Goal: Task Accomplishment & Management: Manage account settings

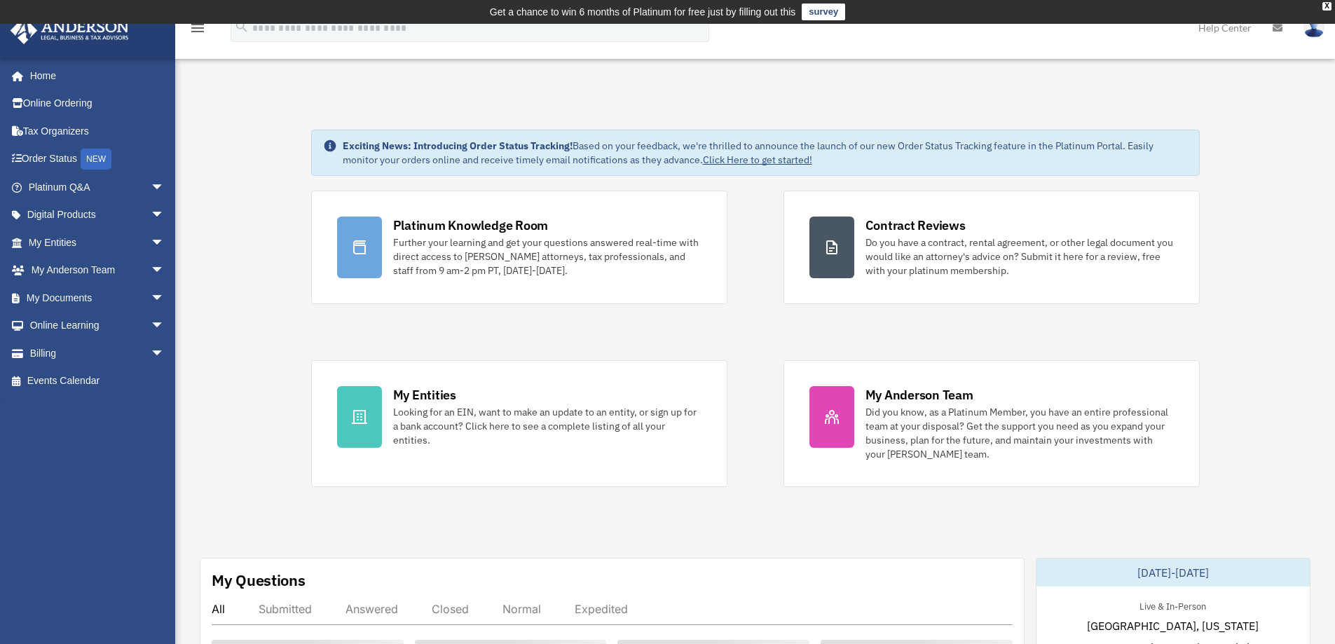
scroll to position [280, 0]
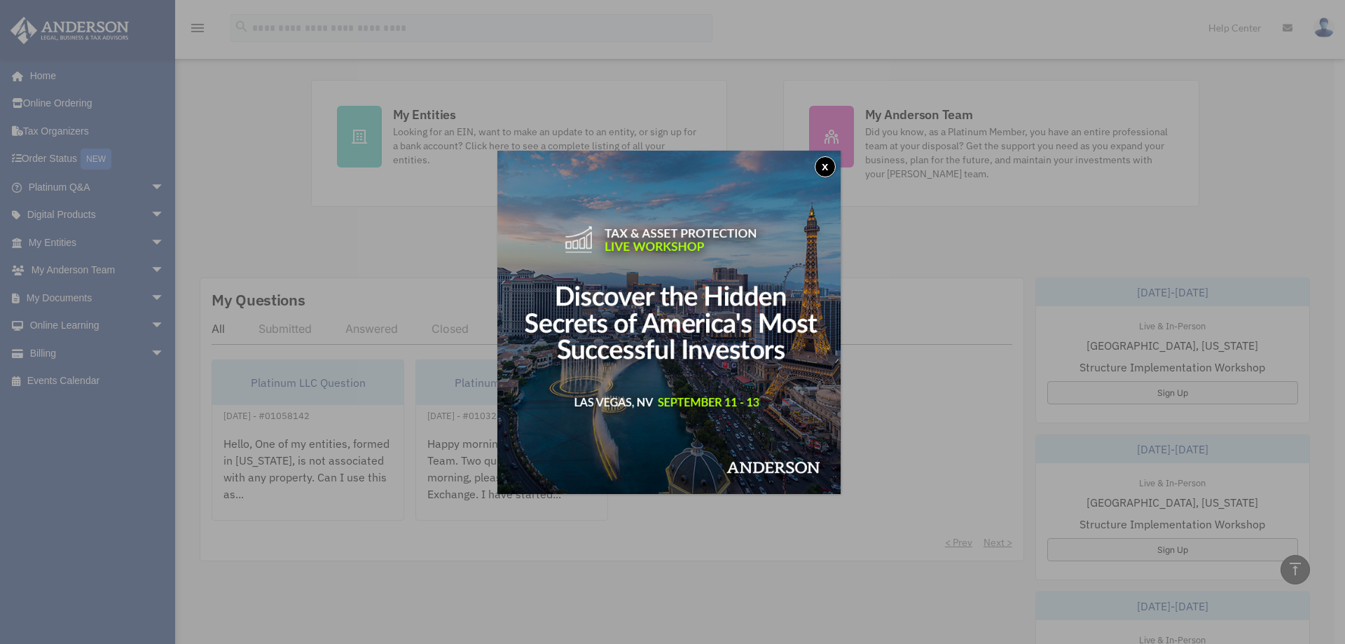
click at [823, 164] on button "x" at bounding box center [825, 166] width 21 height 21
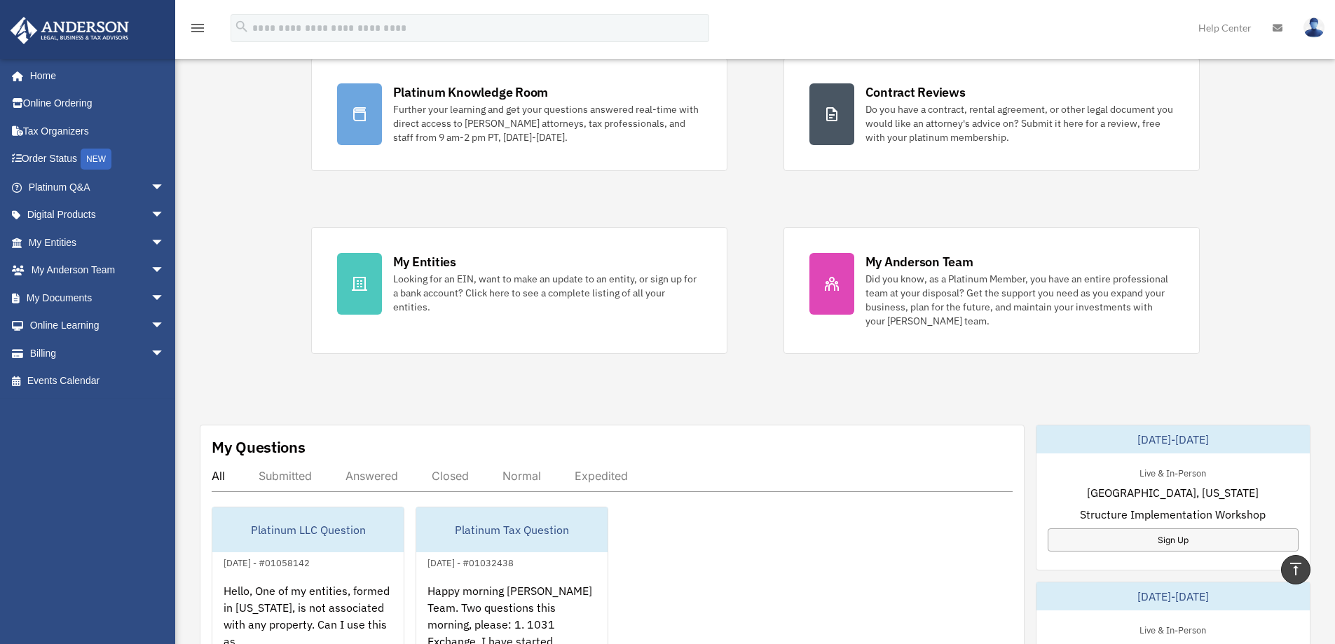
scroll to position [0, 0]
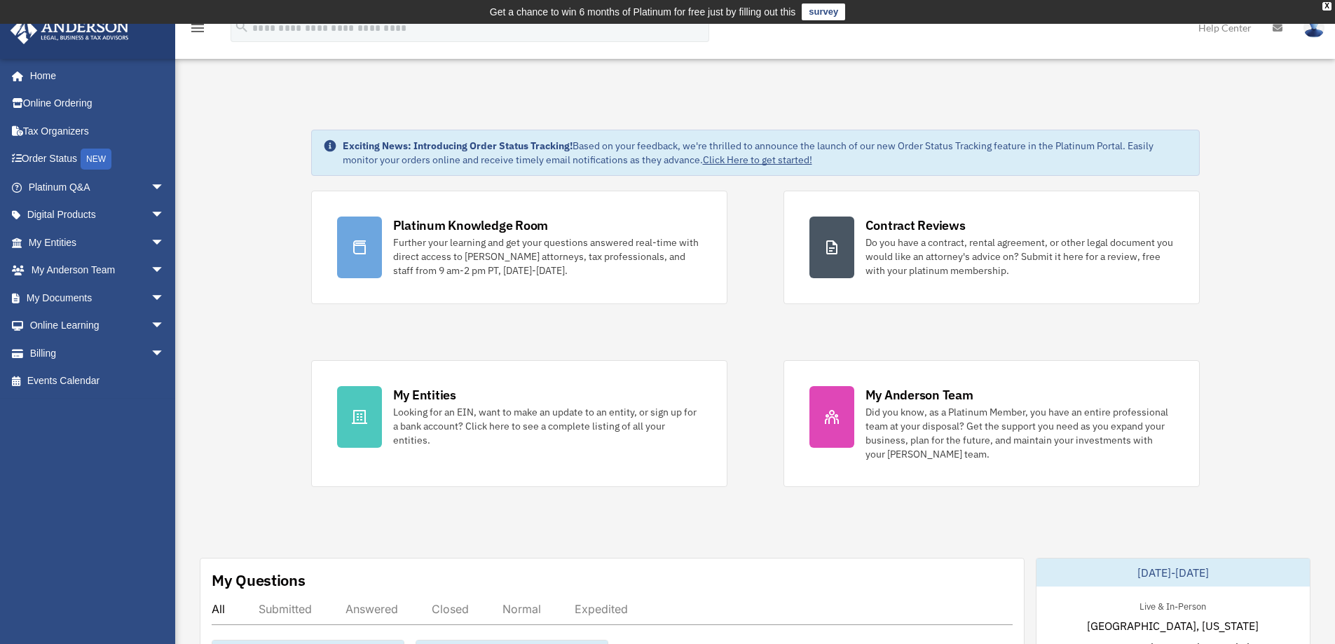
click at [448, 397] on div "My Entities" at bounding box center [424, 395] width 63 height 18
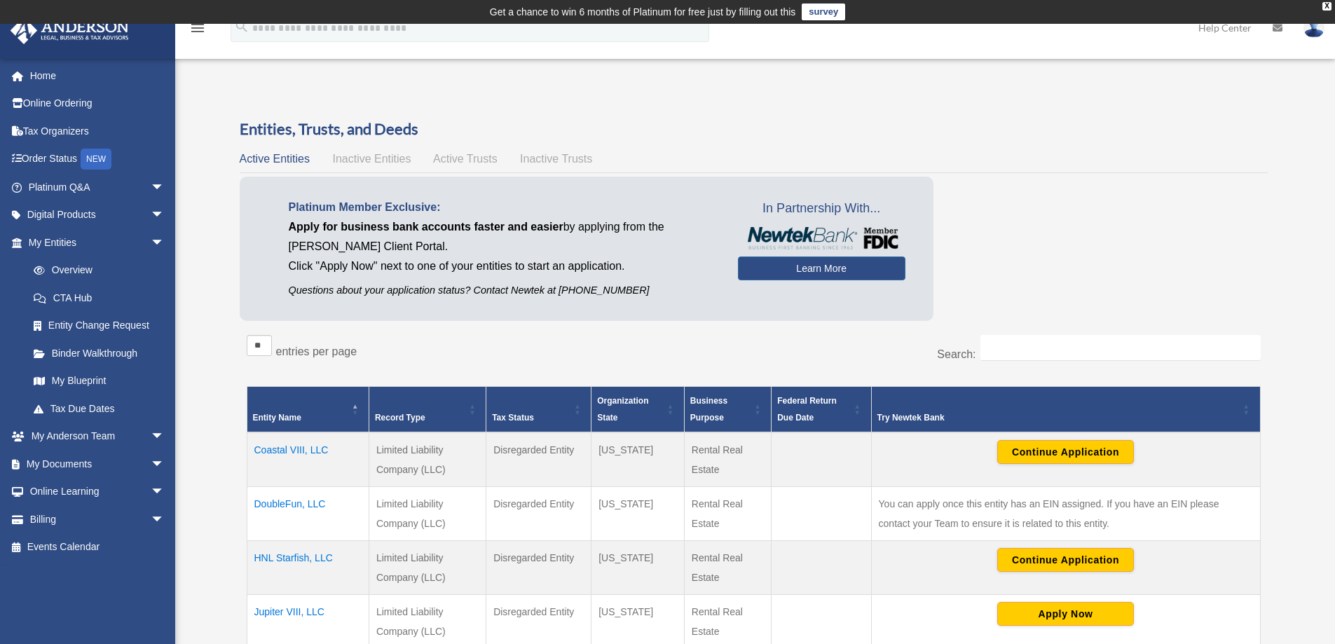
click at [1311, 25] on img at bounding box center [1313, 28] width 21 height 20
click at [1042, 563] on button "Continue Application" at bounding box center [1065, 560] width 137 height 24
click at [41, 76] on link "Home" at bounding box center [98, 76] width 176 height 28
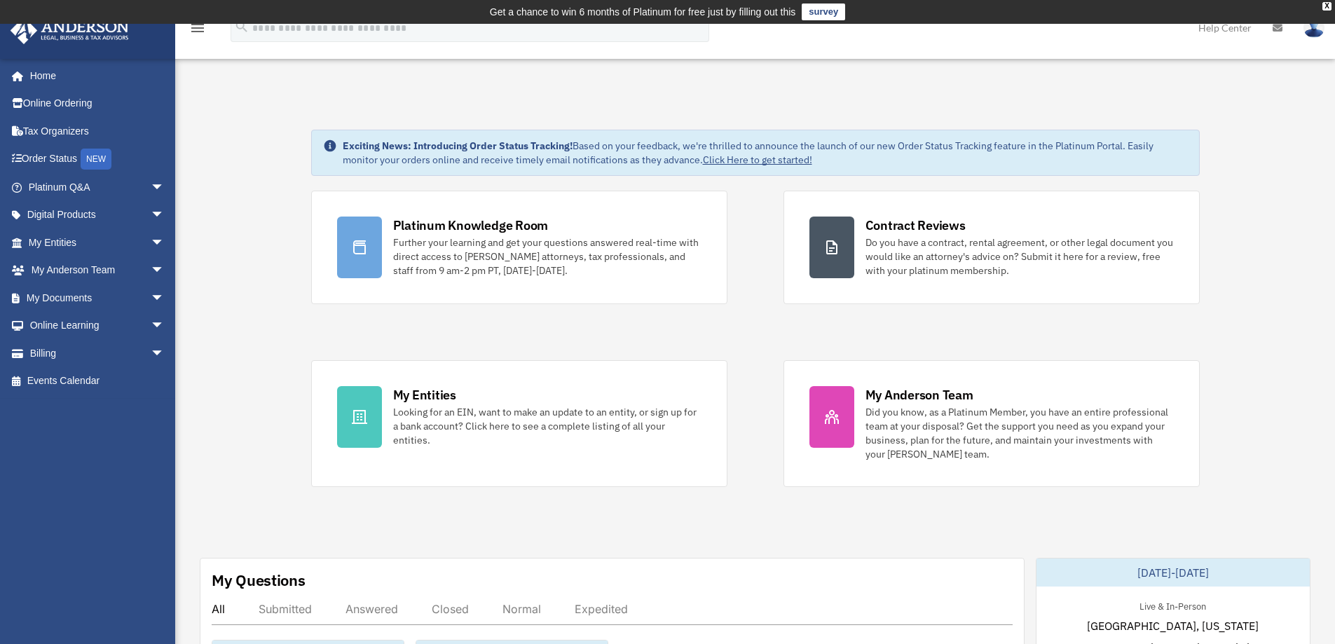
click at [410, 394] on div "My Entities" at bounding box center [424, 395] width 63 height 18
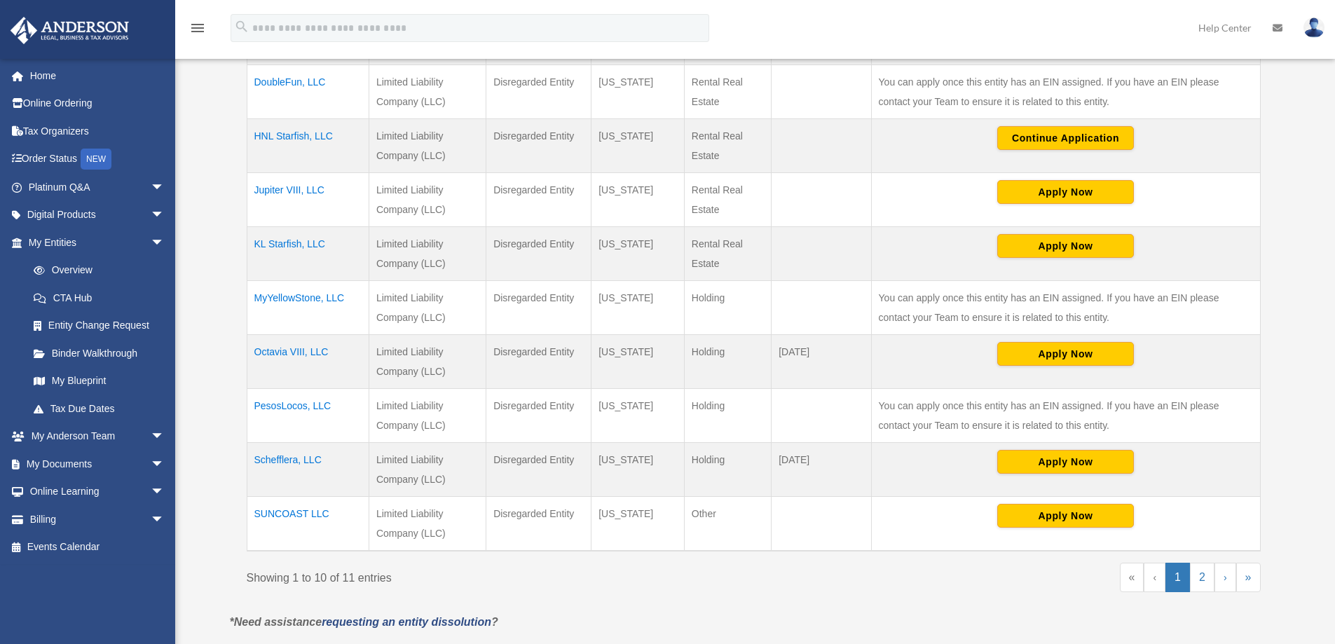
scroll to position [506, 0]
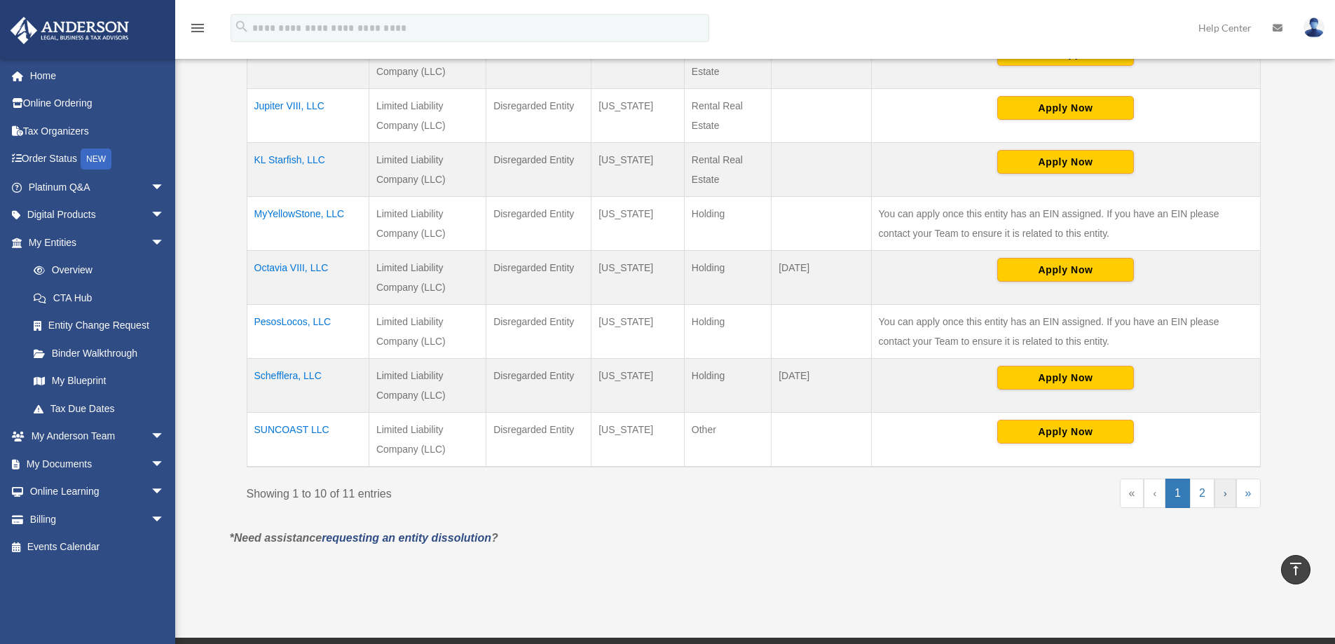
click at [1229, 495] on link "›" at bounding box center [1225, 492] width 22 height 29
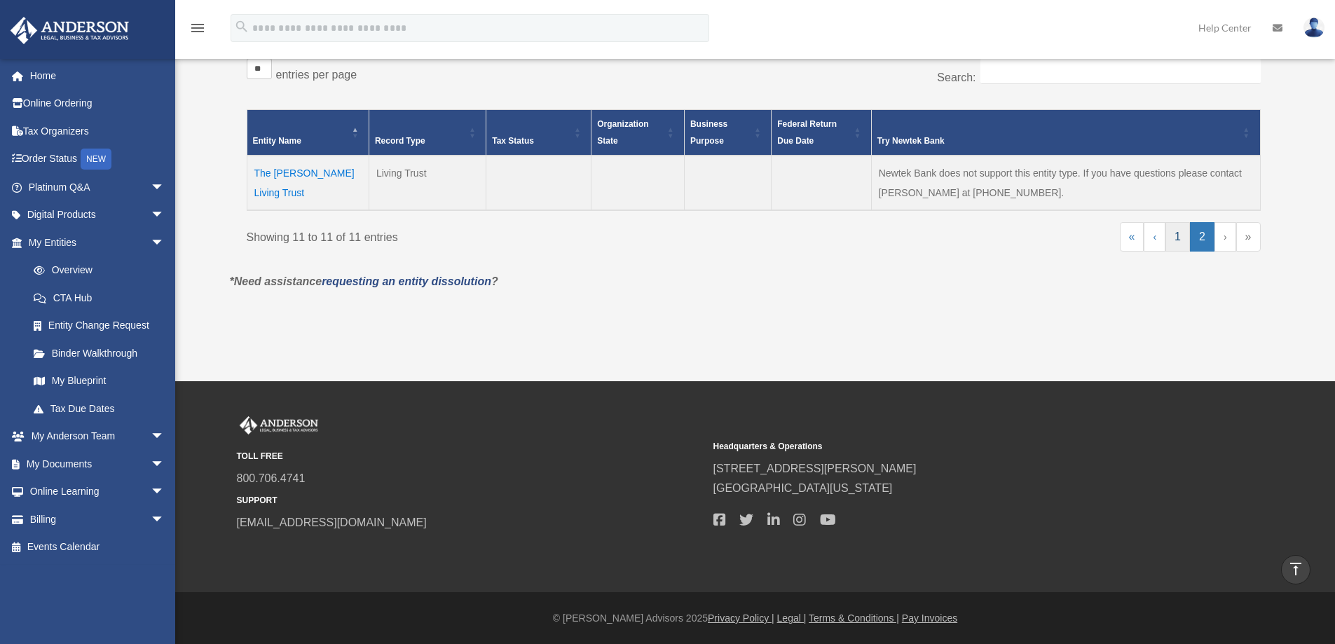
click at [1180, 239] on link "1" at bounding box center [1177, 236] width 25 height 29
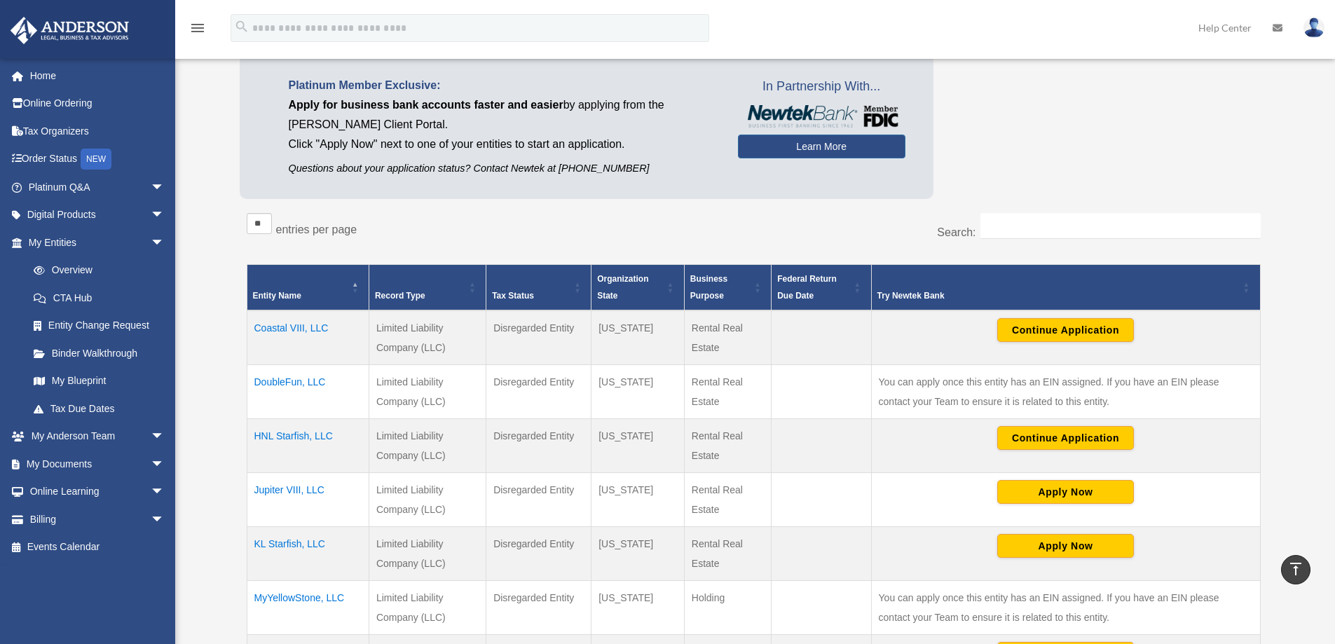
scroll to position [47, 0]
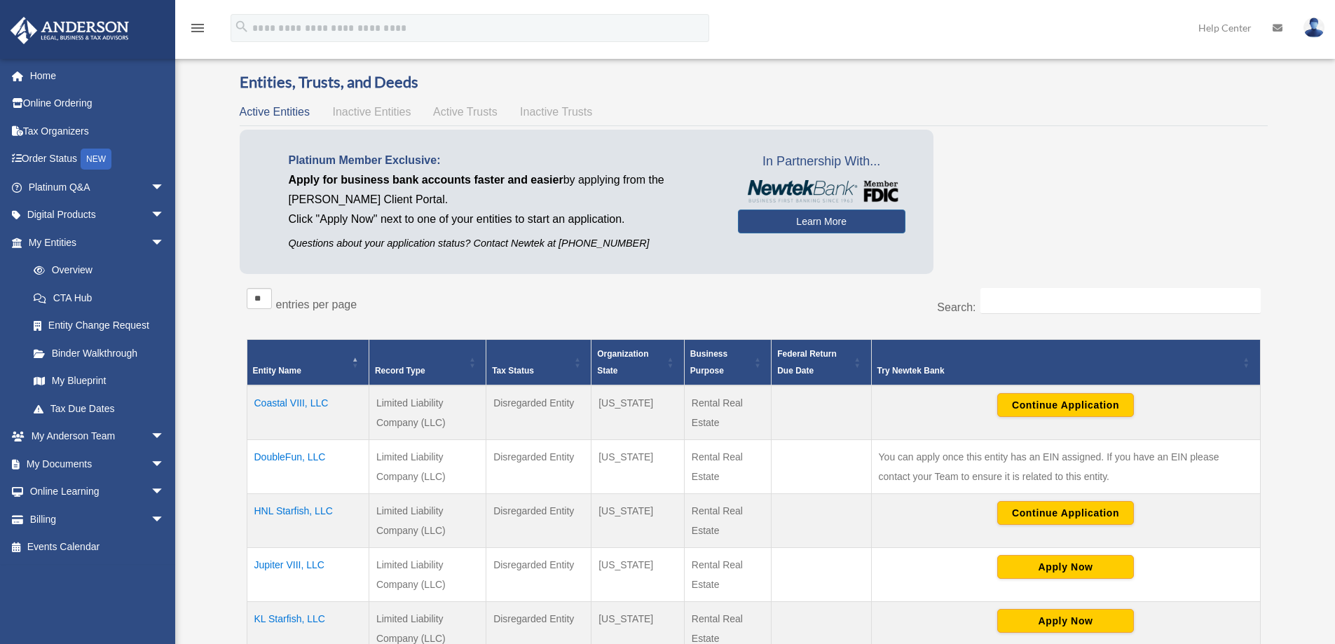
click at [1309, 30] on img at bounding box center [1313, 28] width 21 height 20
click at [1072, 126] on link "Logout" at bounding box center [1086, 122] width 140 height 29
